Goal: Information Seeking & Learning: Learn about a topic

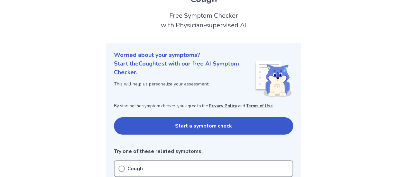
scroll to position [64, 0]
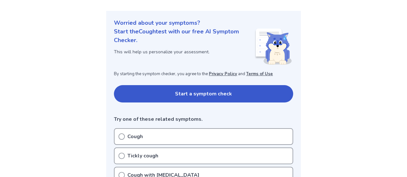
click at [164, 89] on button "Start a symptom check" at bounding box center [203, 93] width 179 height 17
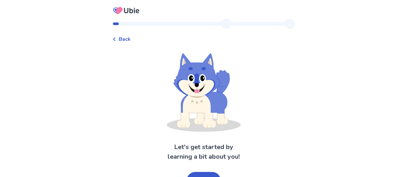
scroll to position [12, 0]
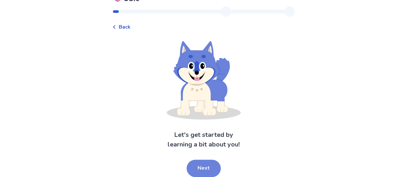
click at [199, 166] on button "Next" at bounding box center [204, 168] width 34 height 17
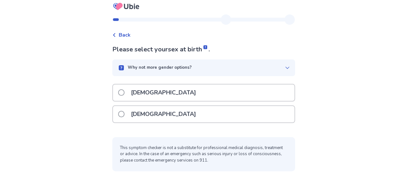
scroll to position [4, 0]
click at [180, 112] on div "[DEMOGRAPHIC_DATA]" at bounding box center [203, 114] width 181 height 16
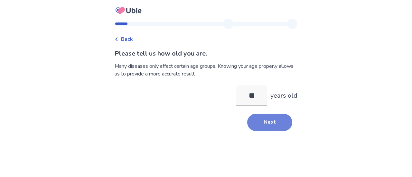
type input "**"
click at [251, 119] on button "Next" at bounding box center [269, 122] width 45 height 17
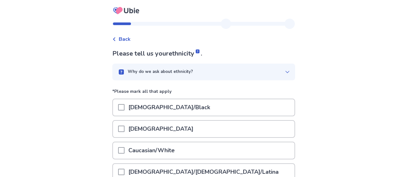
drag, startPoint x: 230, startPoint y: 143, endPoint x: 229, endPoint y: 147, distance: 3.4
click at [229, 147] on div "Caucasian/White" at bounding box center [203, 150] width 181 height 16
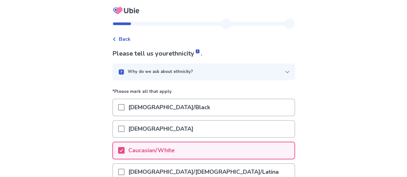
click at [228, 147] on div "Caucasian/White" at bounding box center [203, 150] width 181 height 16
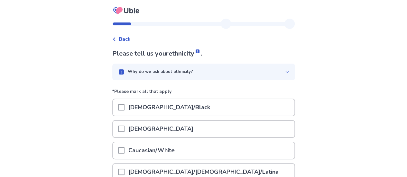
click at [228, 147] on div "Caucasian/White" at bounding box center [203, 150] width 181 height 16
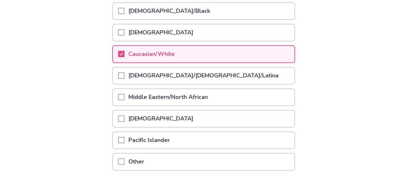
scroll to position [147, 0]
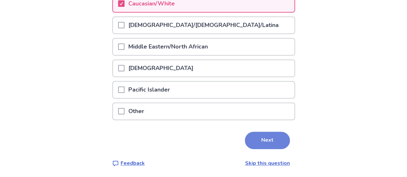
click at [256, 137] on button "Next" at bounding box center [267, 140] width 45 height 17
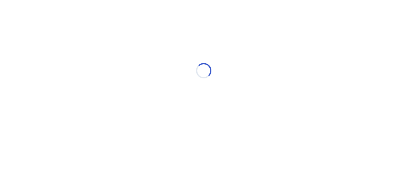
scroll to position [0, 0]
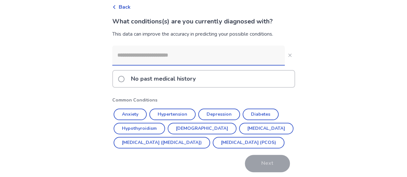
scroll to position [64, 0]
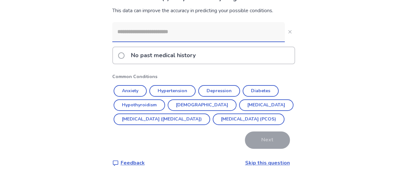
click at [182, 50] on p "No past medical history" at bounding box center [163, 55] width 72 height 16
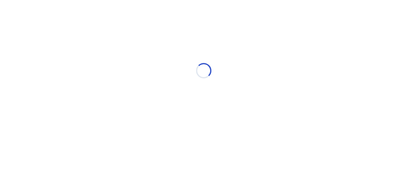
scroll to position [0, 0]
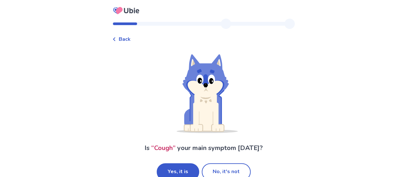
scroll to position [14, 0]
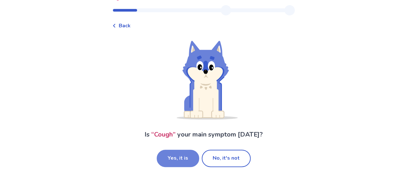
click at [190, 157] on button "Yes, it is" at bounding box center [178, 158] width 42 height 17
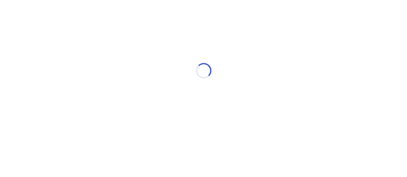
scroll to position [0, 0]
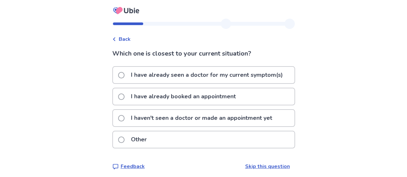
click at [202, 118] on p "I haven't seen a doctor or made an appointment yet" at bounding box center [201, 118] width 149 height 16
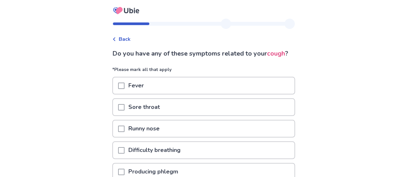
scroll to position [32, 0]
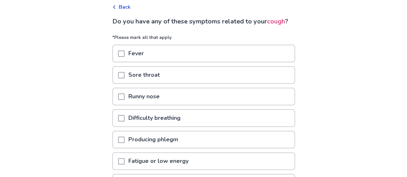
click at [195, 105] on div "Runny nose" at bounding box center [203, 96] width 181 height 16
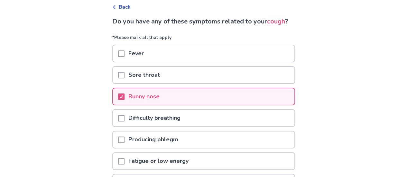
click at [182, 147] on p "Producing phlegm" at bounding box center [153, 140] width 58 height 16
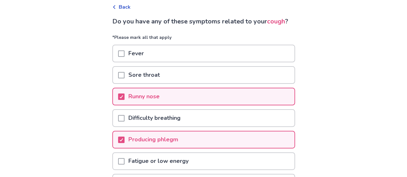
scroll to position [129, 0]
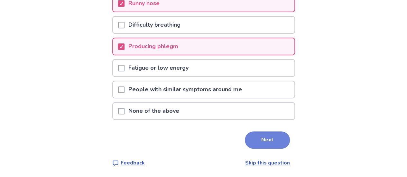
click at [245, 145] on button "Next" at bounding box center [267, 140] width 45 height 17
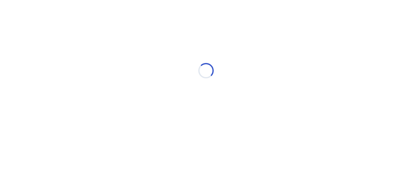
select select "*"
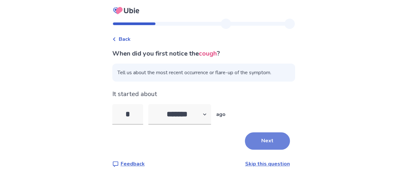
type input "*"
click at [275, 141] on button "Next" at bounding box center [267, 141] width 45 height 17
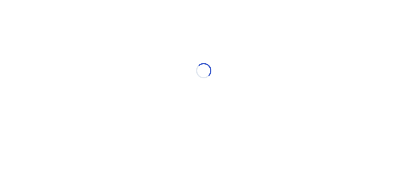
select select "*"
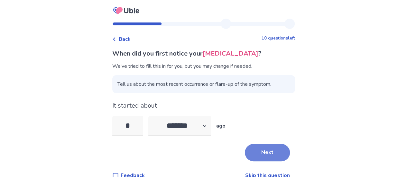
click at [273, 147] on button "Next" at bounding box center [267, 152] width 45 height 17
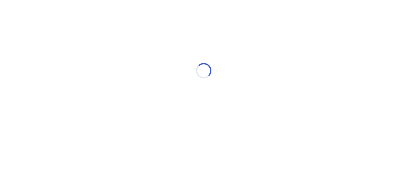
select select "*"
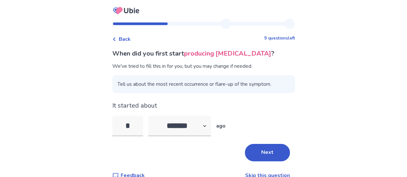
click at [273, 147] on button "Next" at bounding box center [267, 152] width 45 height 17
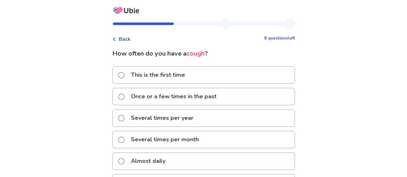
click at [191, 93] on p "Once or a few times in the past" at bounding box center [173, 96] width 93 height 16
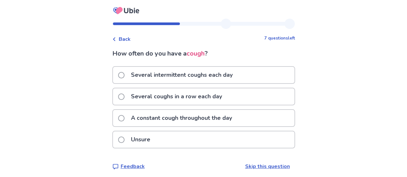
click at [236, 118] on p "A constant cough throughout the day" at bounding box center [181, 118] width 109 height 16
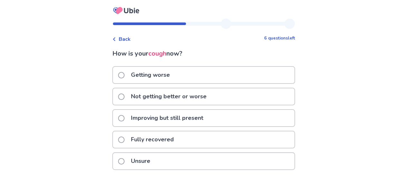
click at [231, 97] on div "Not getting better or worse" at bounding box center [203, 96] width 181 height 16
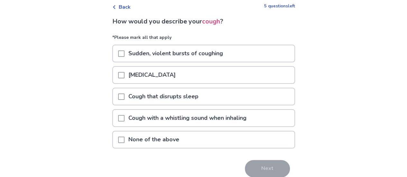
scroll to position [60, 0]
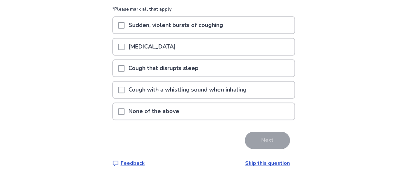
click at [218, 25] on p "Sudden, violent bursts of coughing" at bounding box center [175, 25] width 102 height 16
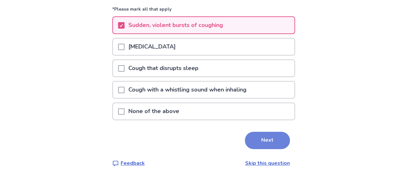
click at [256, 137] on button "Next" at bounding box center [267, 140] width 45 height 17
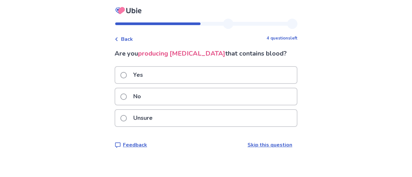
click at [198, 93] on div "No" at bounding box center [205, 96] width 181 height 16
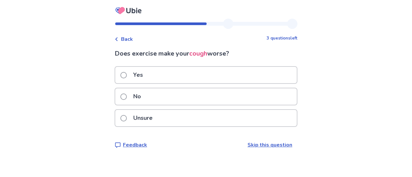
click at [199, 75] on div "Yes" at bounding box center [205, 75] width 181 height 16
click at [197, 96] on div "No" at bounding box center [205, 96] width 181 height 16
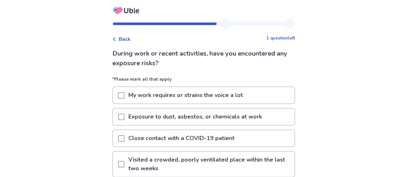
click at [197, 96] on p "My work requires or strains the voice a lot" at bounding box center [185, 95] width 122 height 16
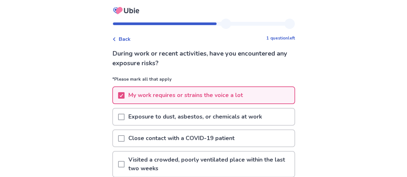
click at [194, 116] on p "Exposure to dust, asbestos, or chemicals at work" at bounding box center [194, 117] width 141 height 16
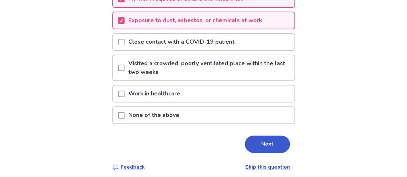
scroll to position [100, 0]
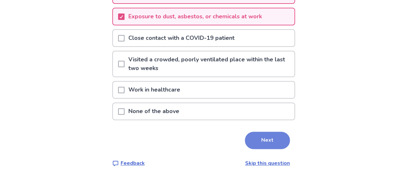
click at [266, 137] on button "Next" at bounding box center [267, 140] width 45 height 17
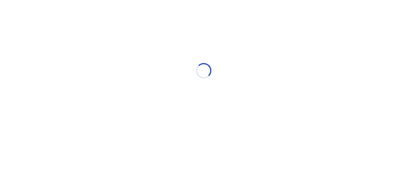
scroll to position [0, 0]
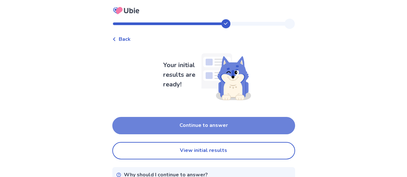
click at [250, 128] on button "Continue to answer" at bounding box center [203, 125] width 183 height 17
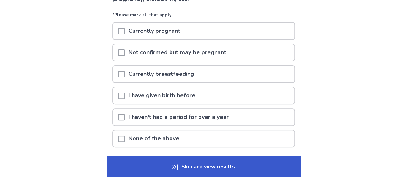
scroll to position [96, 0]
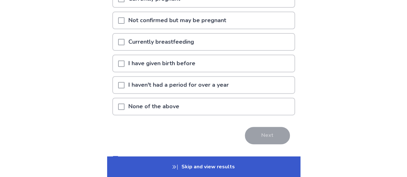
click at [244, 110] on div "None of the above" at bounding box center [203, 106] width 181 height 16
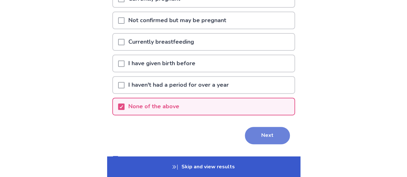
click at [265, 141] on button "Next" at bounding box center [267, 135] width 45 height 17
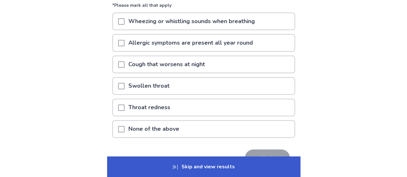
scroll to position [96, 0]
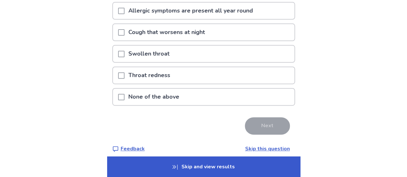
click at [250, 91] on div "None of the above" at bounding box center [203, 97] width 181 height 16
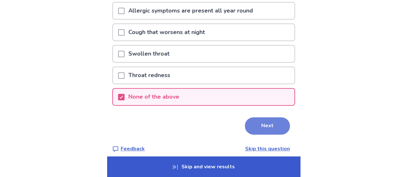
click at [256, 125] on button "Next" at bounding box center [267, 125] width 45 height 17
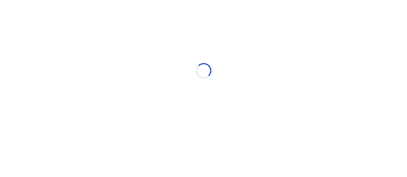
scroll to position [0, 0]
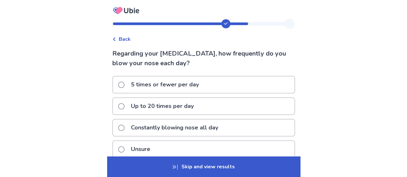
scroll to position [32, 0]
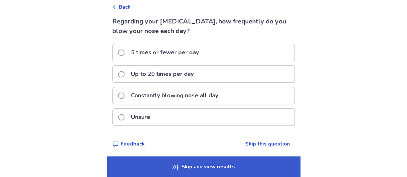
click at [237, 71] on div "Up to 20 times per day" at bounding box center [203, 74] width 181 height 16
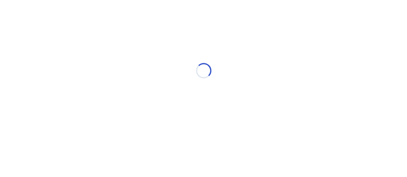
scroll to position [0, 0]
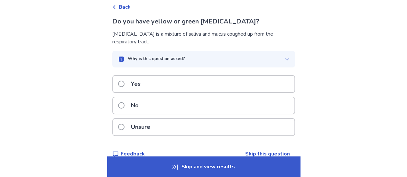
scroll to position [43, 0]
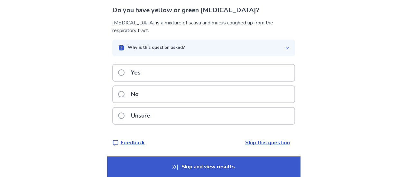
click at [235, 94] on div "No" at bounding box center [203, 94] width 181 height 16
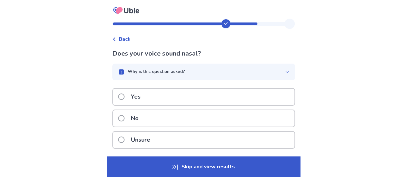
click at [232, 118] on div "No" at bounding box center [203, 118] width 181 height 16
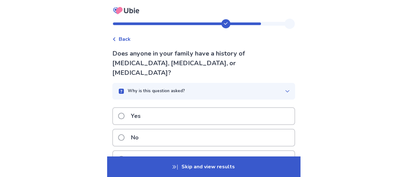
scroll to position [34, 0]
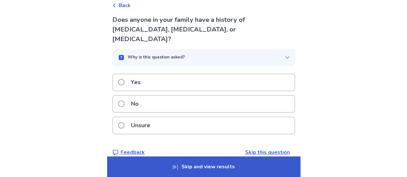
click at [232, 96] on div "No" at bounding box center [203, 104] width 181 height 16
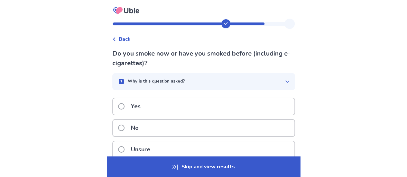
click at [221, 128] on div "No" at bounding box center [203, 128] width 181 height 16
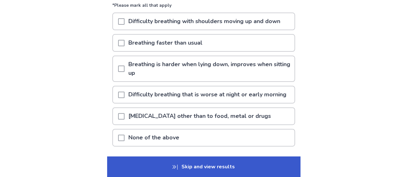
scroll to position [96, 0]
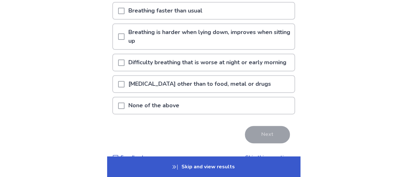
click at [221, 114] on div "None of the above" at bounding box center [203, 105] width 181 height 16
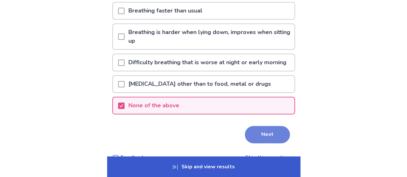
click at [246, 138] on button "Next" at bounding box center [267, 134] width 45 height 17
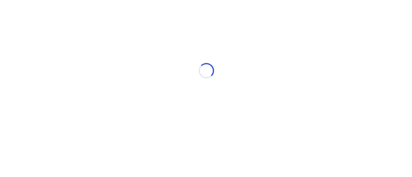
scroll to position [0, 0]
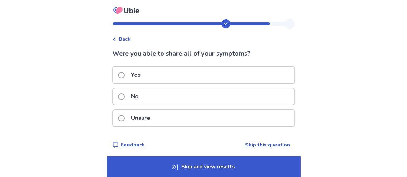
click at [205, 84] on div "Yes" at bounding box center [203, 77] width 183 height 22
click at [205, 76] on div "Yes" at bounding box center [203, 75] width 181 height 16
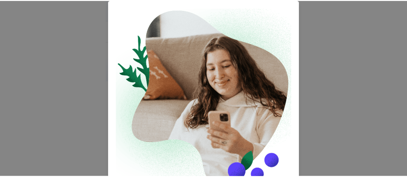
scroll to position [104, 0]
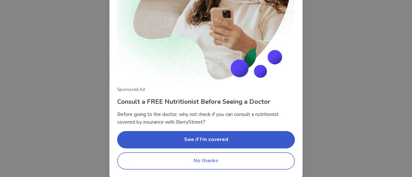
click at [237, 158] on button "No thanks" at bounding box center [206, 160] width 178 height 17
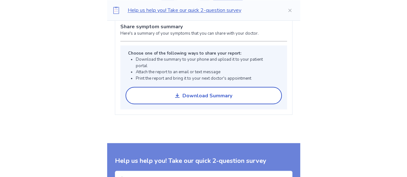
scroll to position [579, 0]
